Goal: Information Seeking & Learning: Learn about a topic

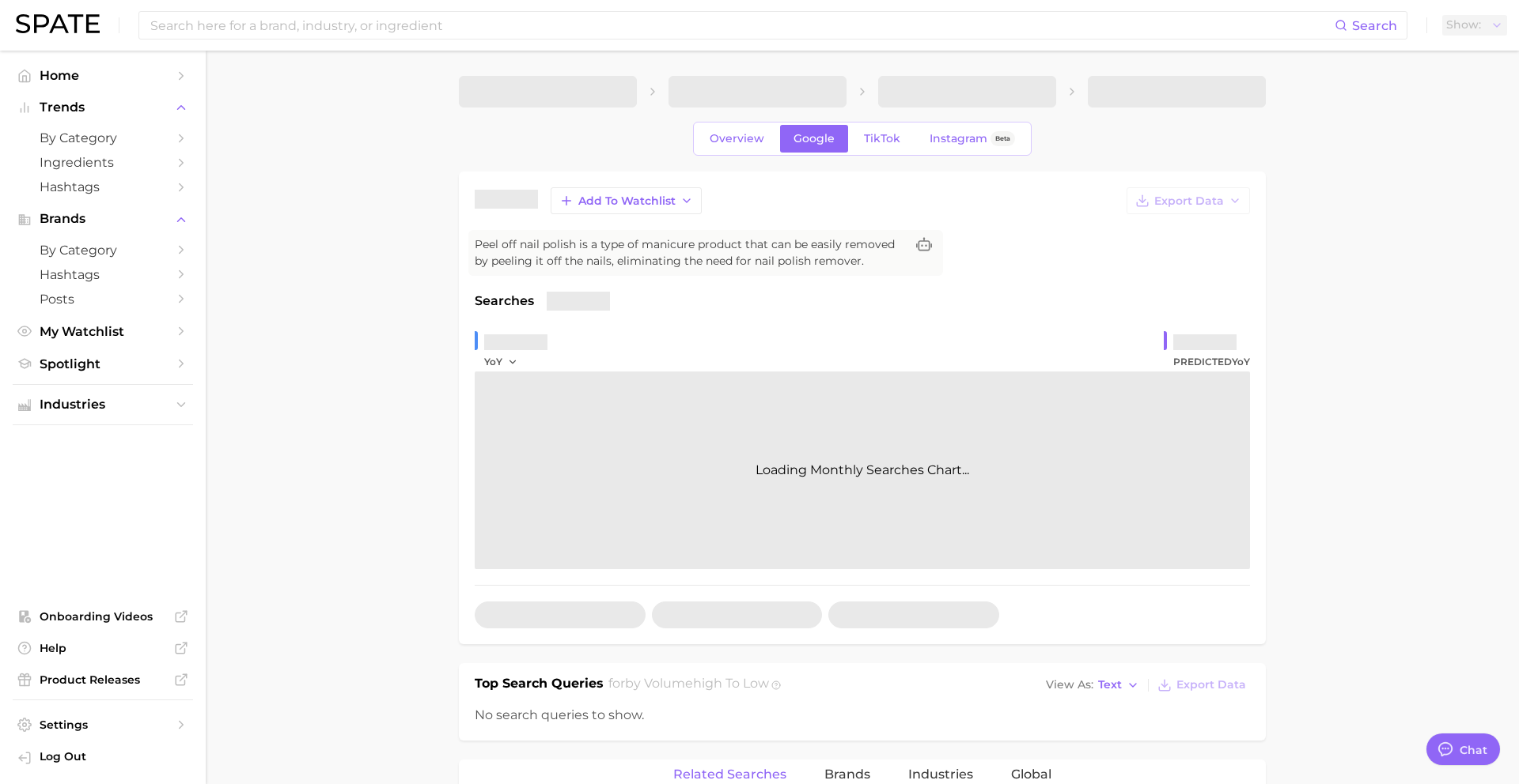
type textarea "x"
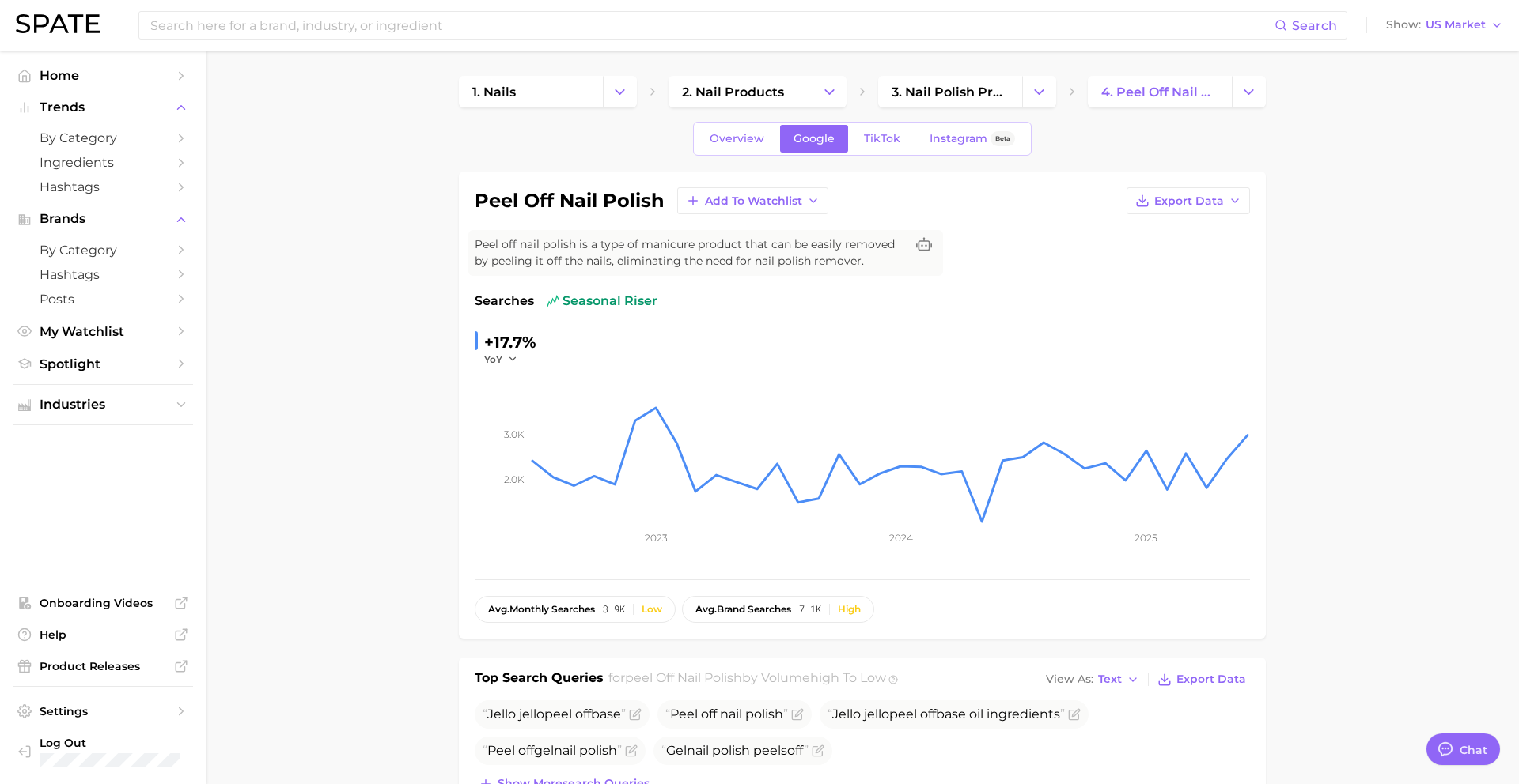
scroll to position [1533, 0]
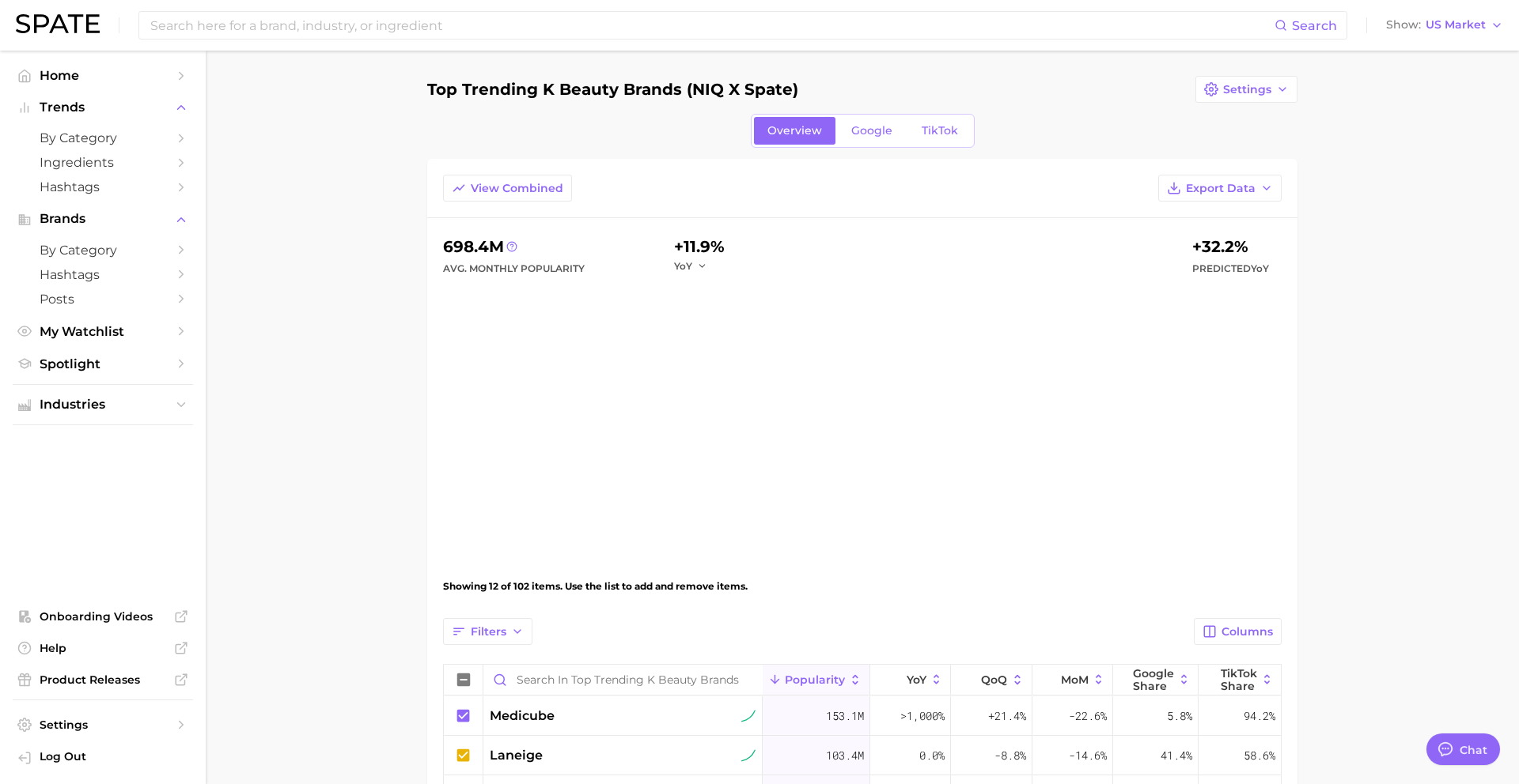
type textarea "x"
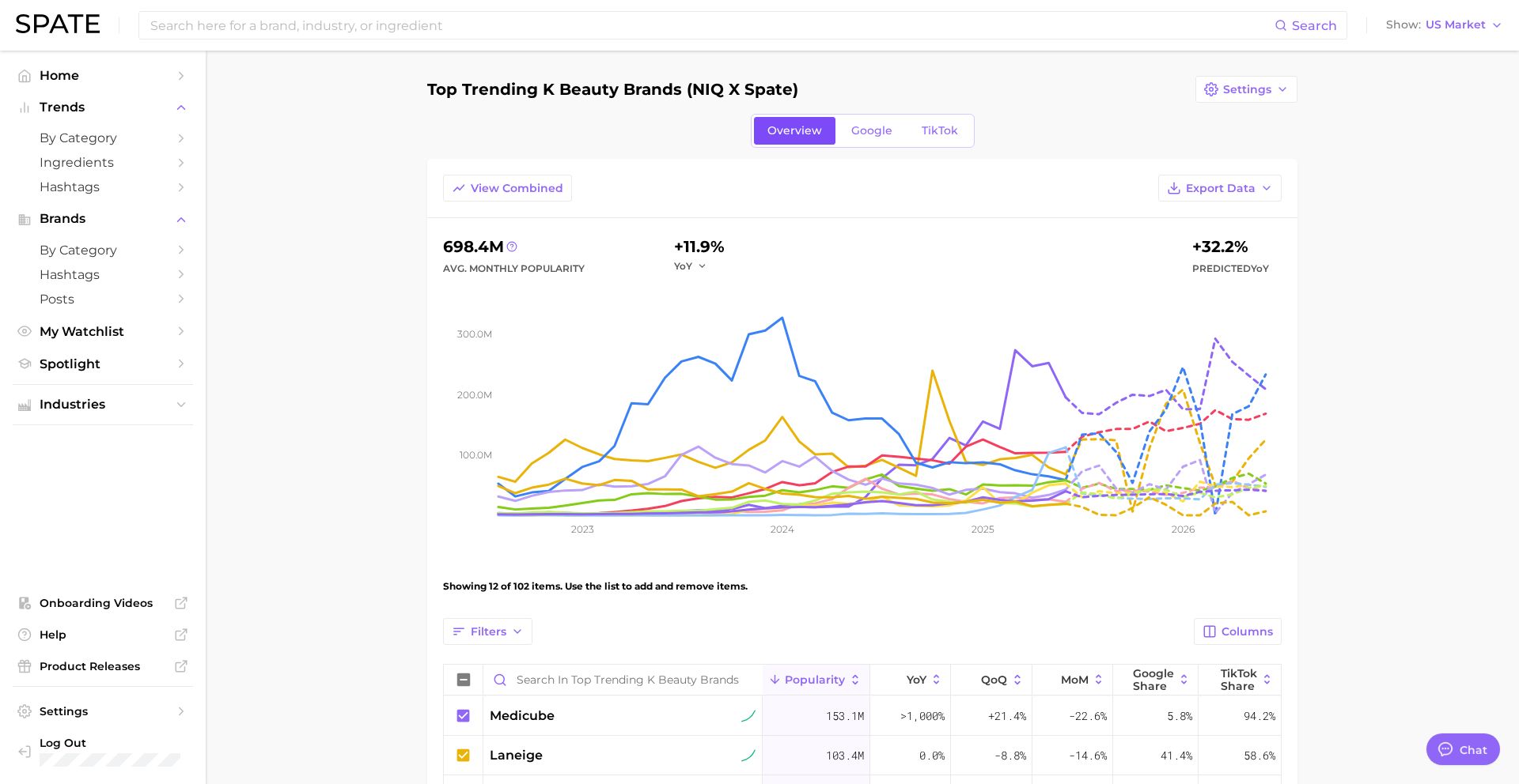
scroll to position [1533, 0]
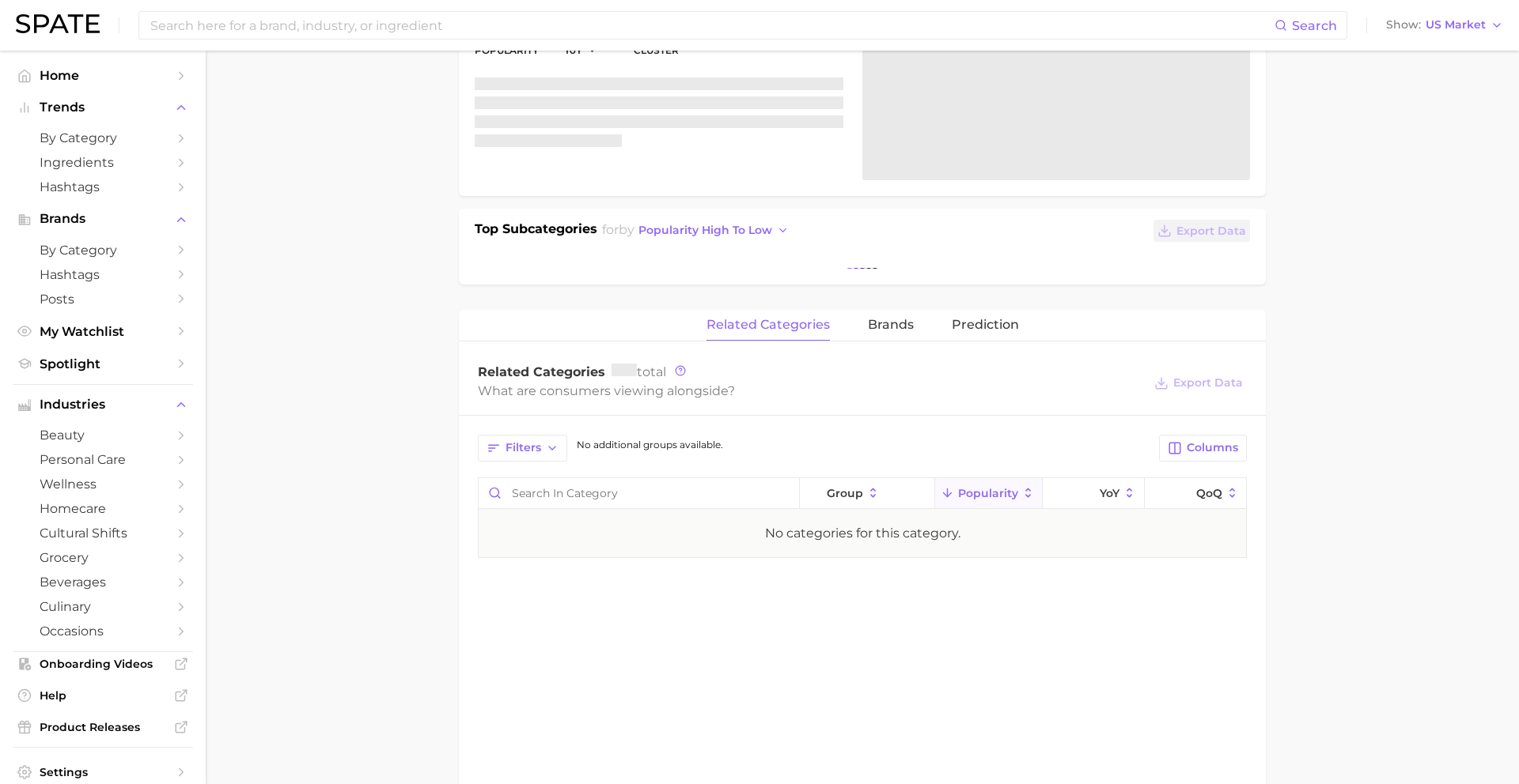
scroll to position [275, 0]
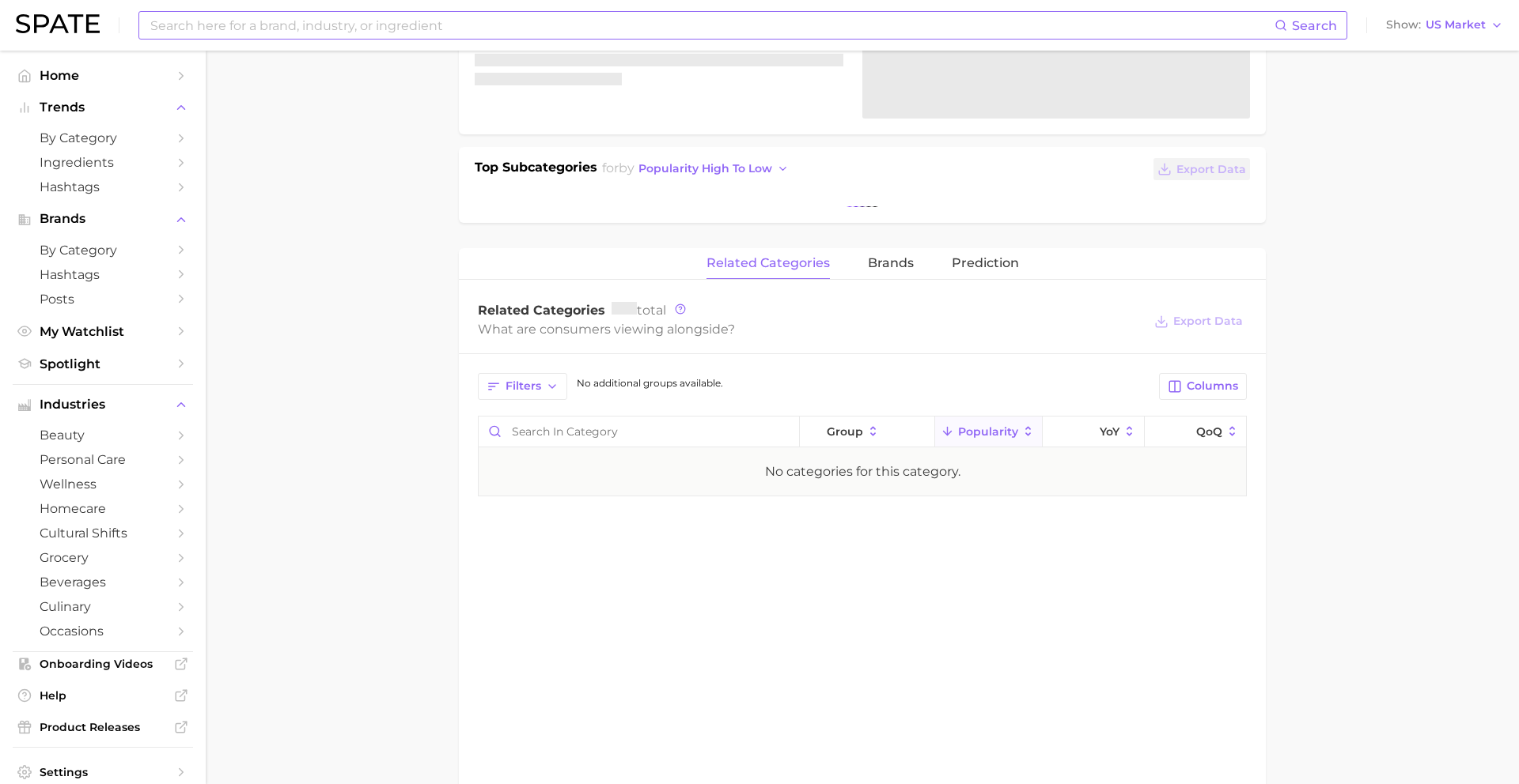
click at [184, 26] on input at bounding box center [712, 25] width 1126 height 27
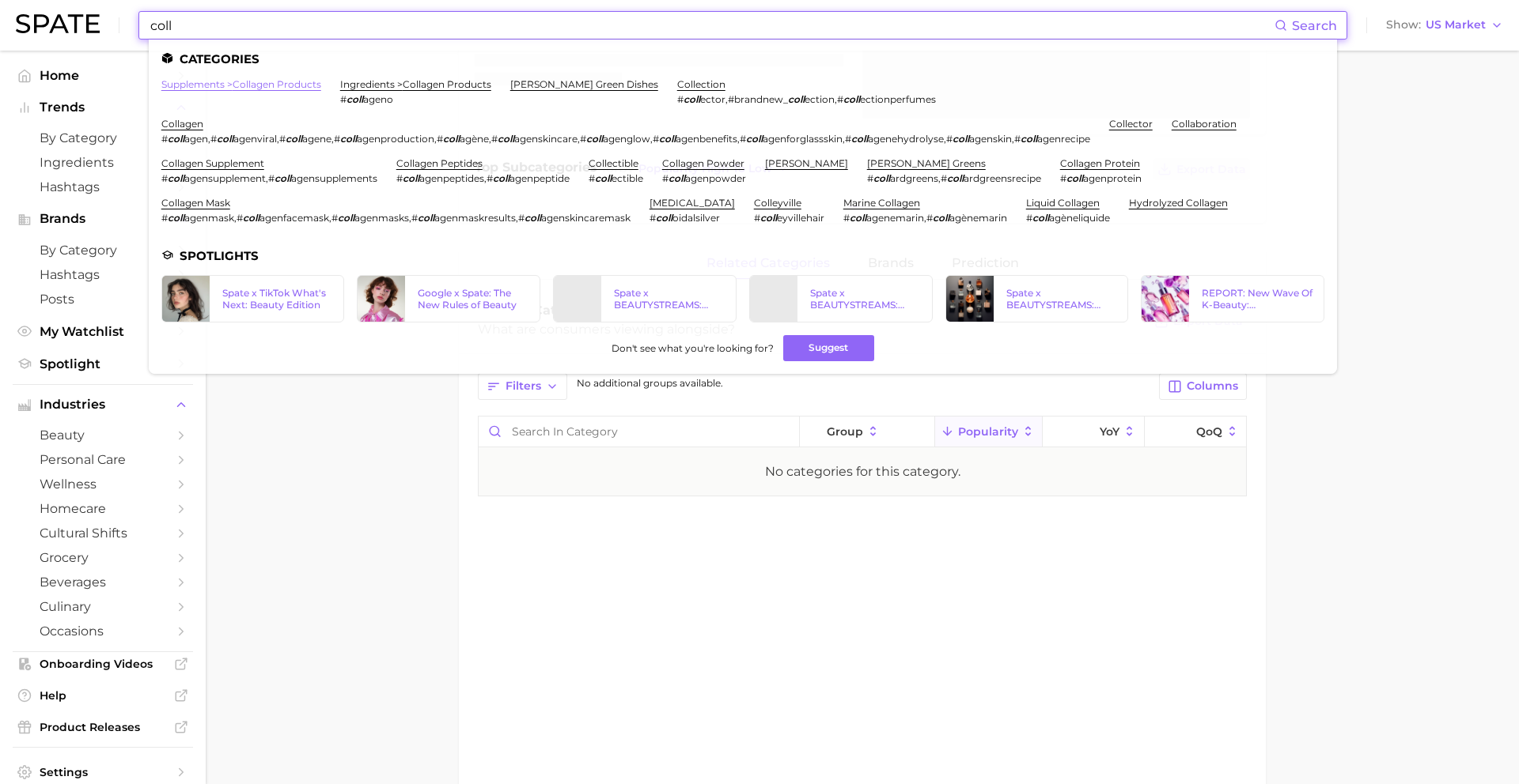
type input "coll"
click at [187, 84] on link "supplements > collagen products" at bounding box center [240, 84] width 160 height 12
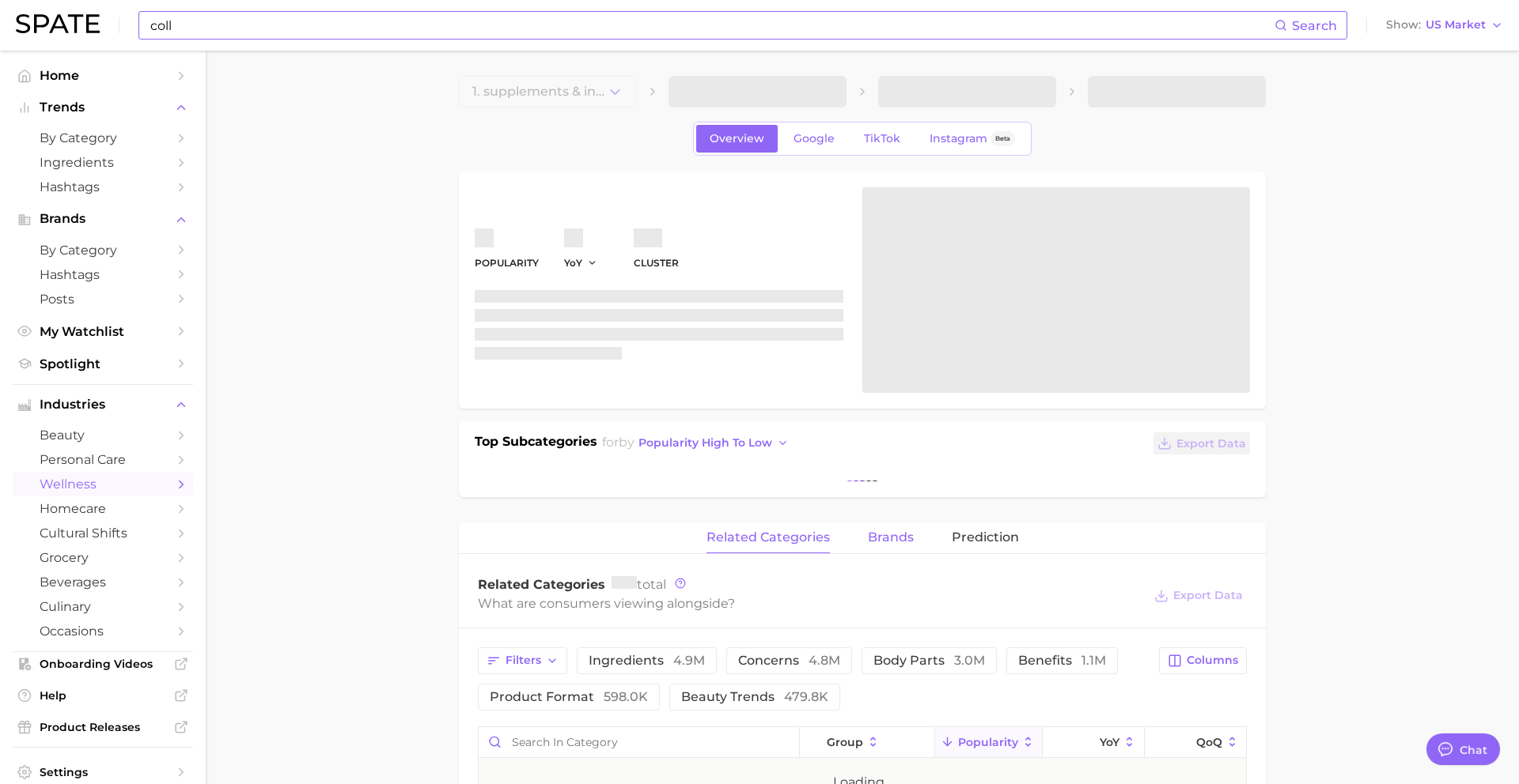
scroll to position [1439, 0]
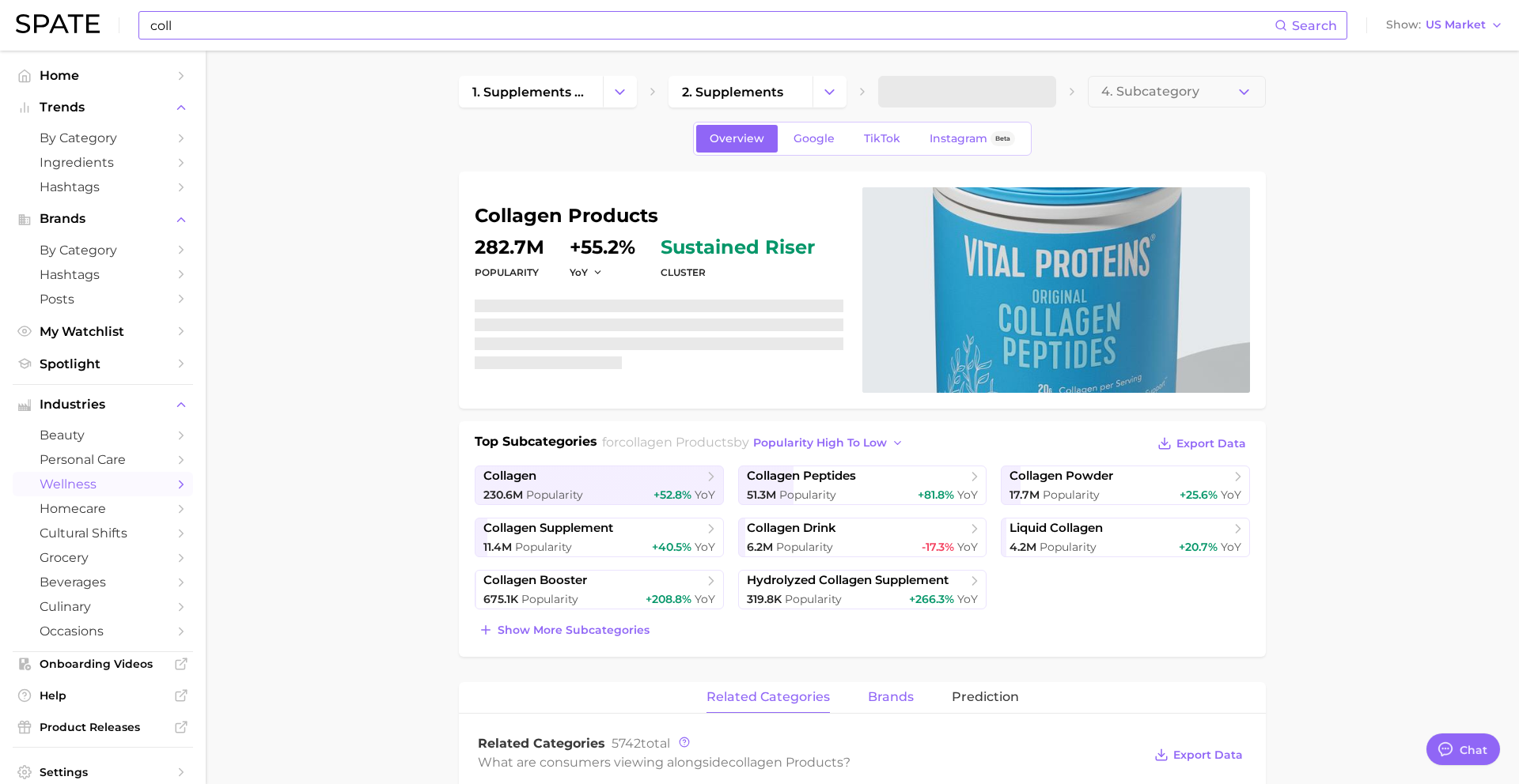
type textarea "x"
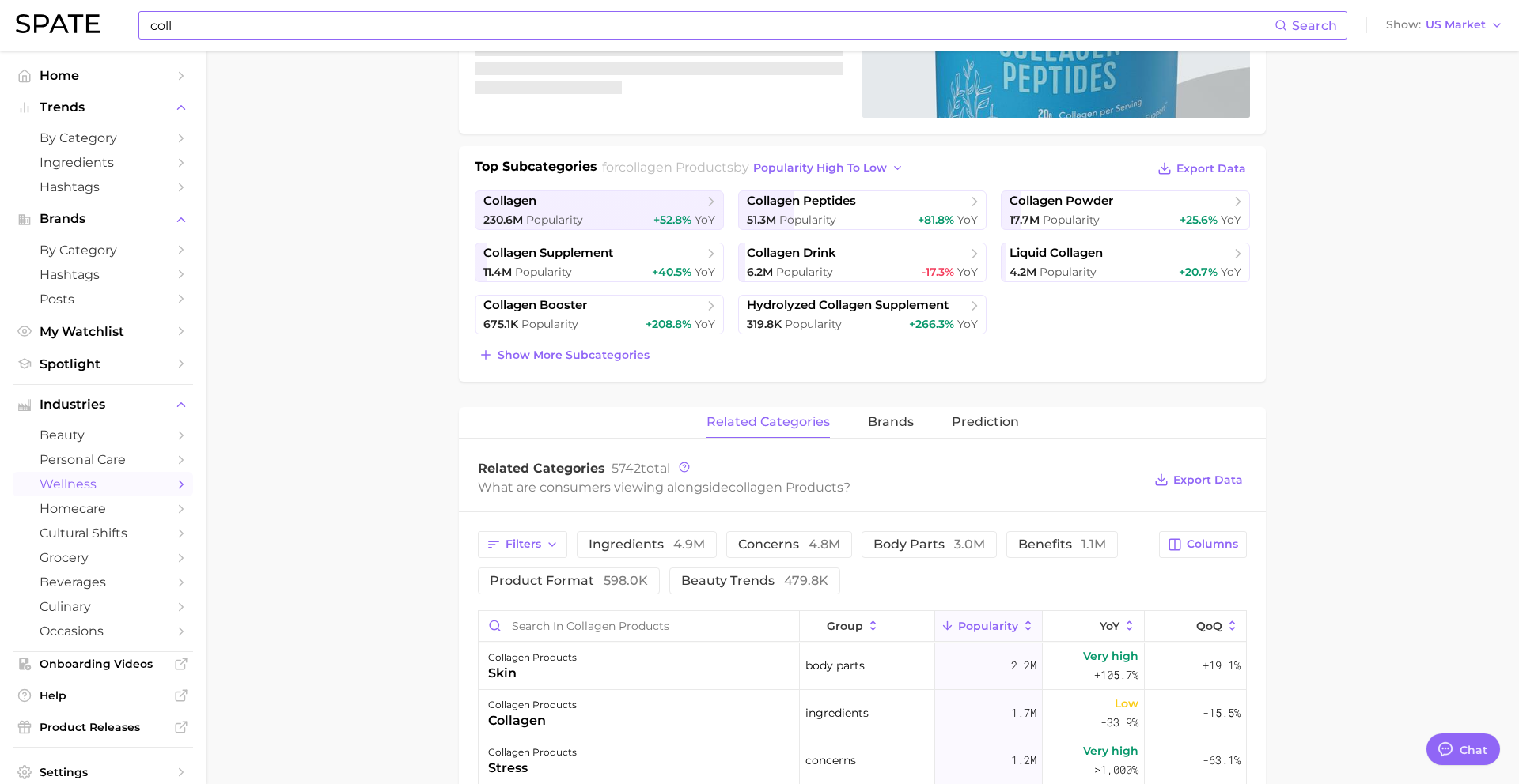
scroll to position [280, 0]
